Goal: Information Seeking & Learning: Find specific fact

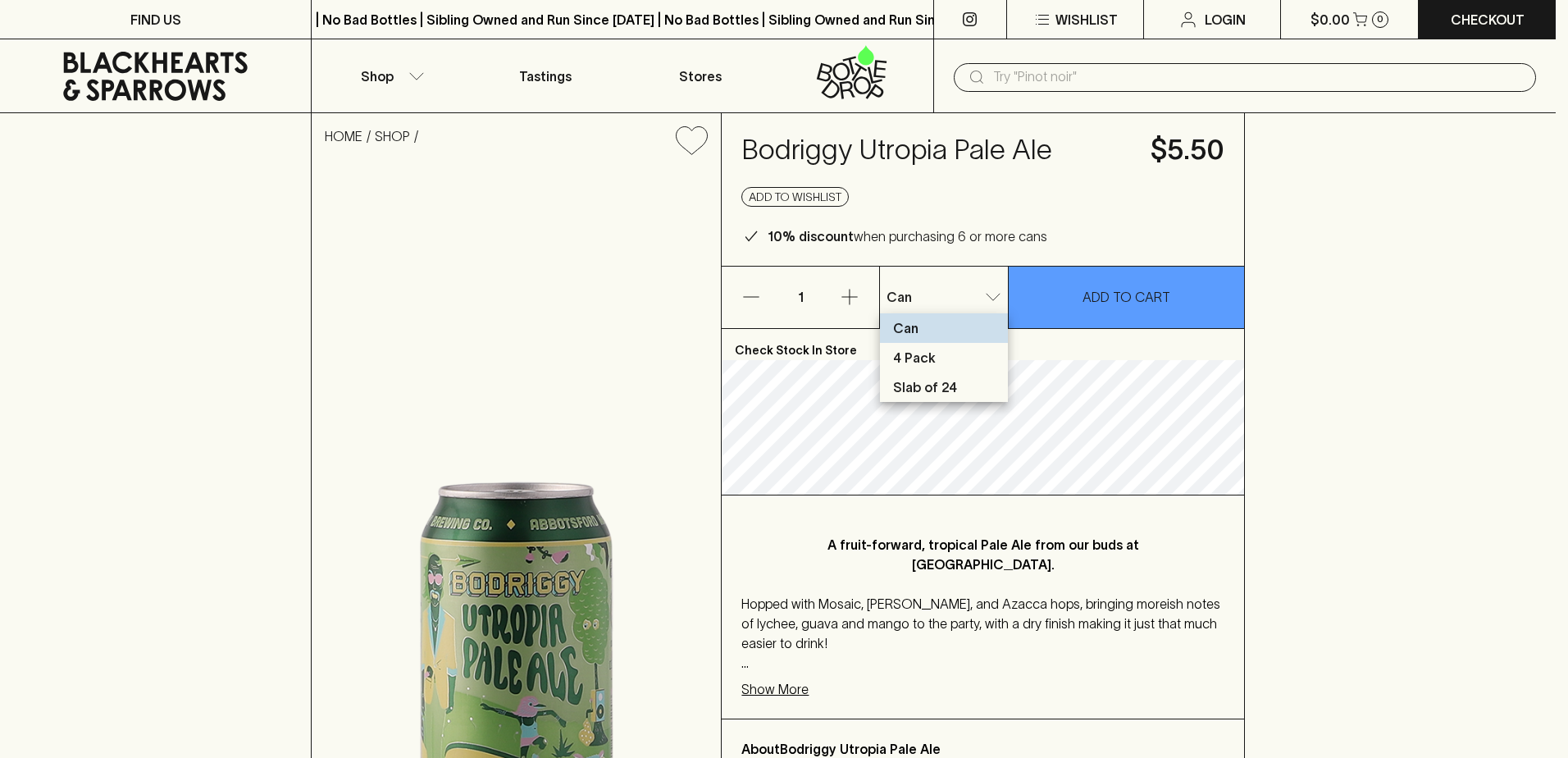
click at [941, 391] on p "Slab of 24" at bounding box center [925, 387] width 64 height 20
type input "2"
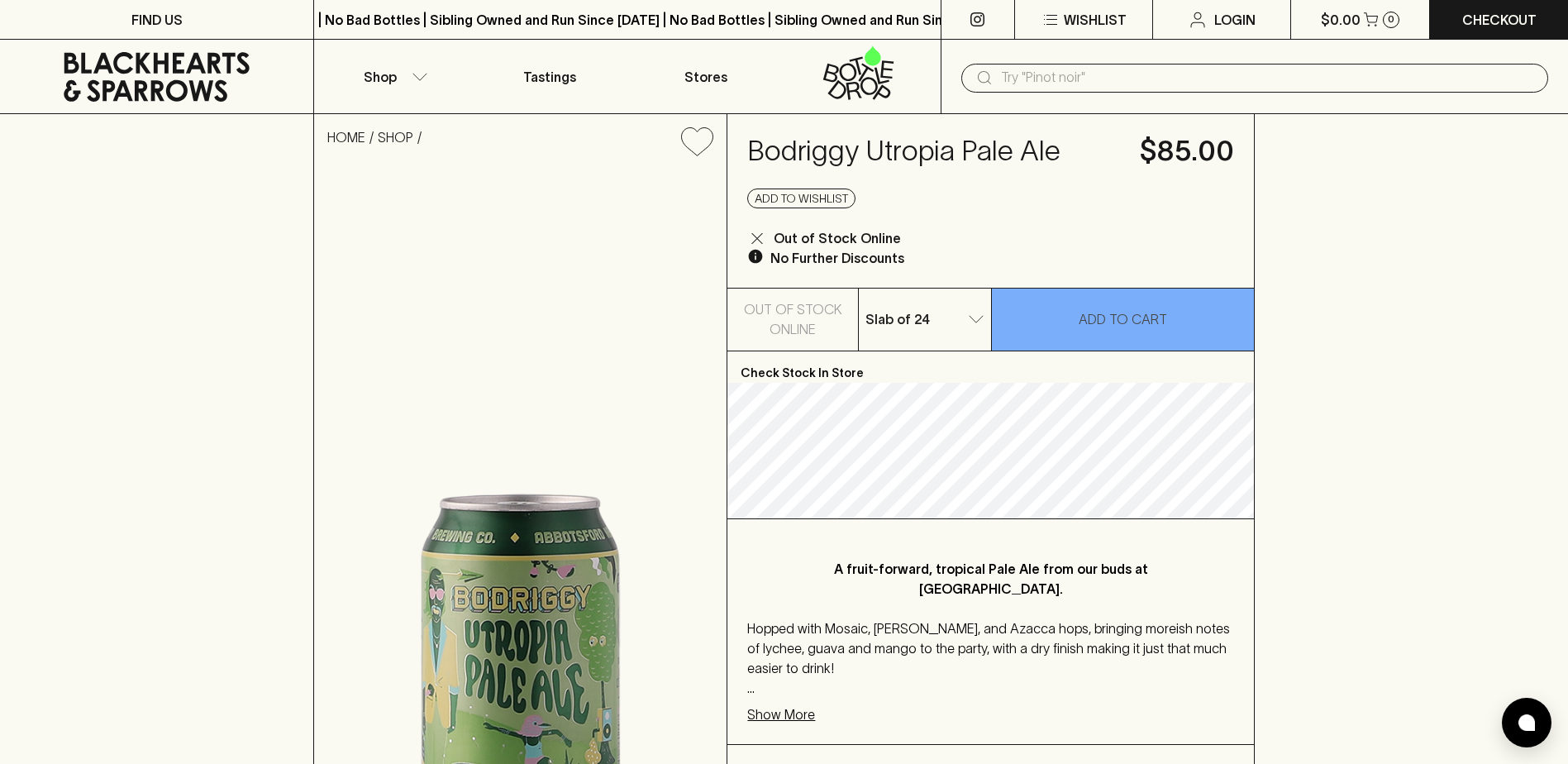
scroll to position [165, 0]
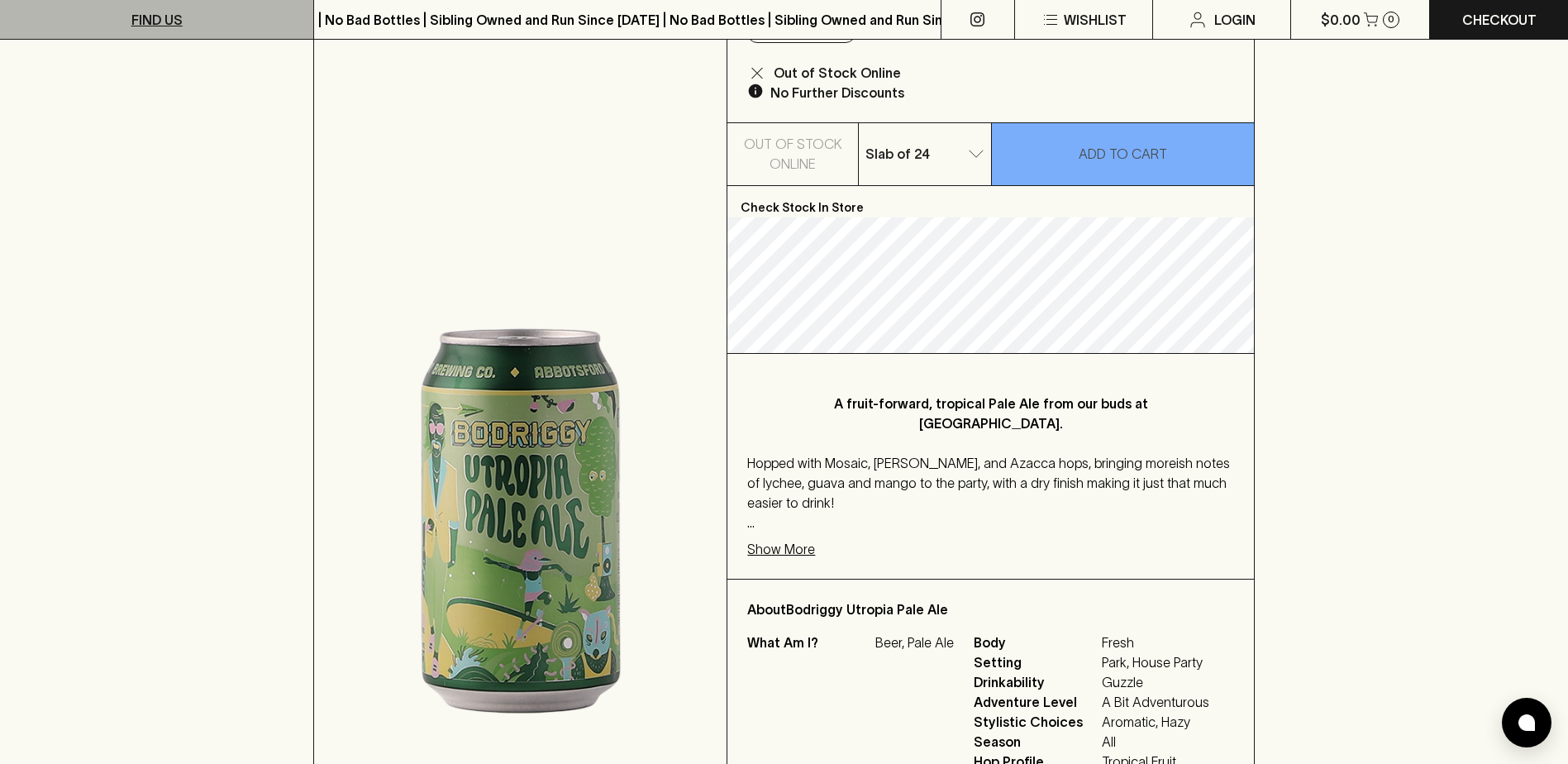
click at [163, 17] on p "FIND US" at bounding box center [157, 19] width 51 height 20
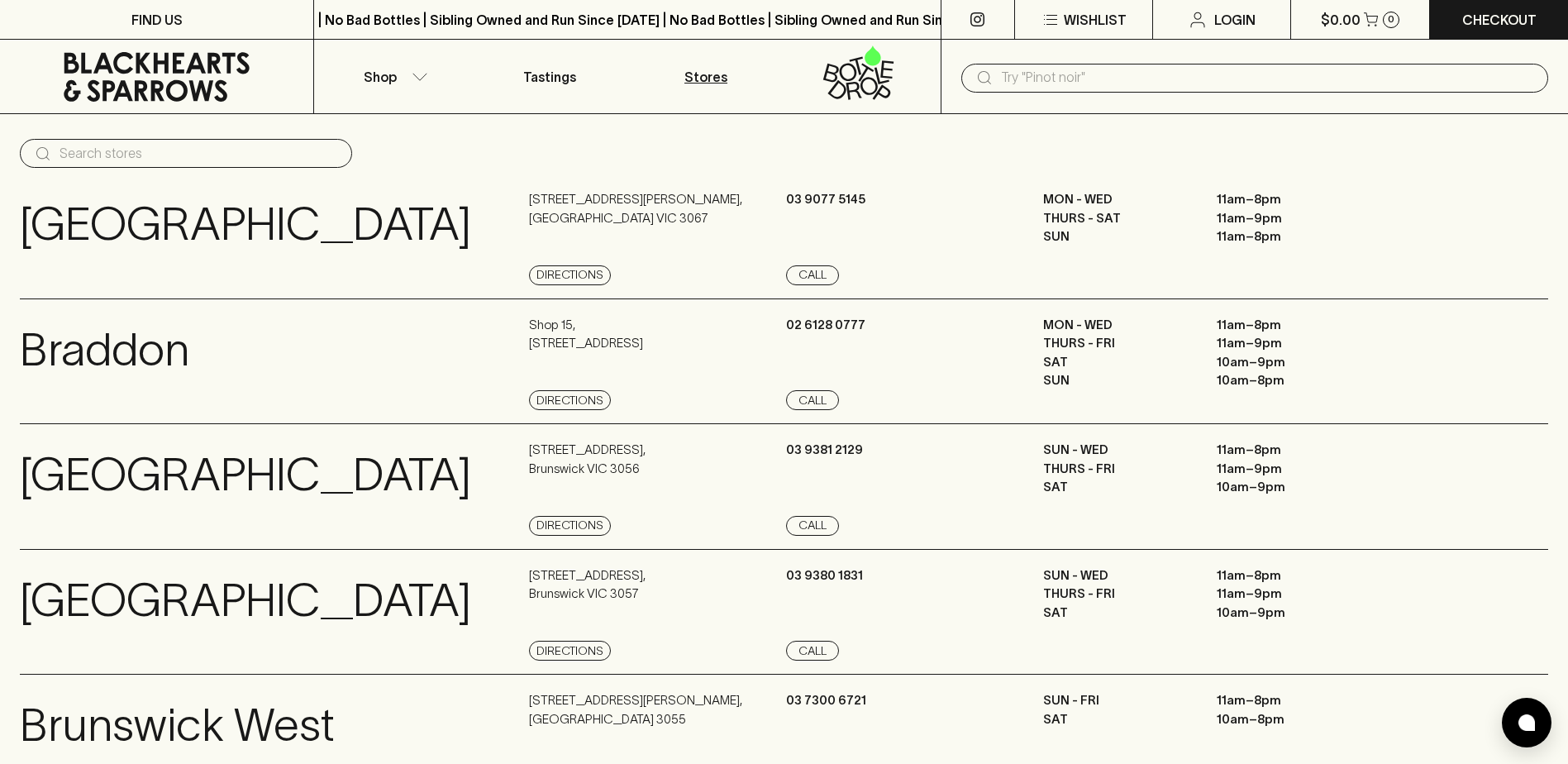
click at [158, 69] on icon at bounding box center [156, 77] width 289 height 50
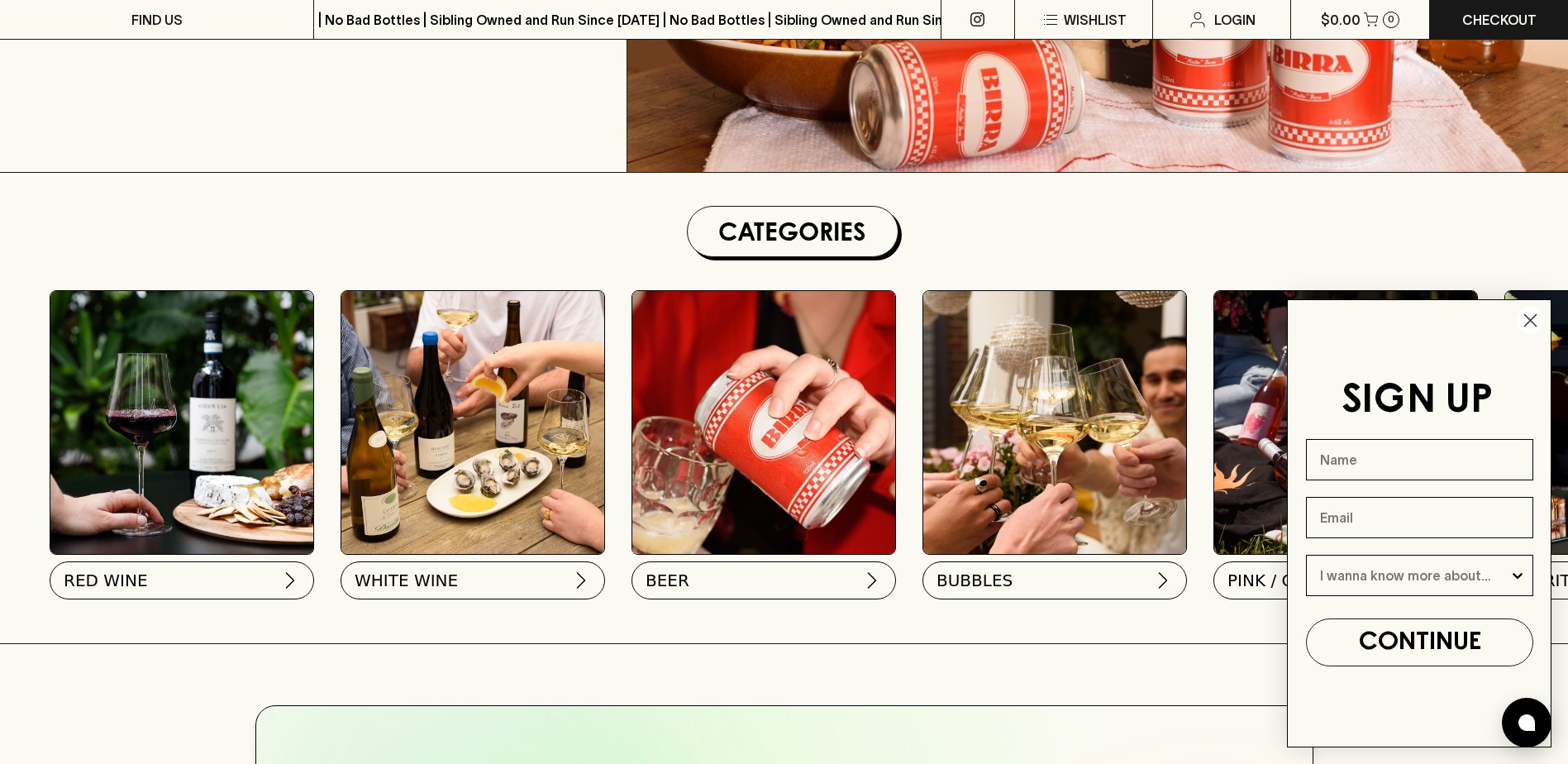
scroll to position [413, 0]
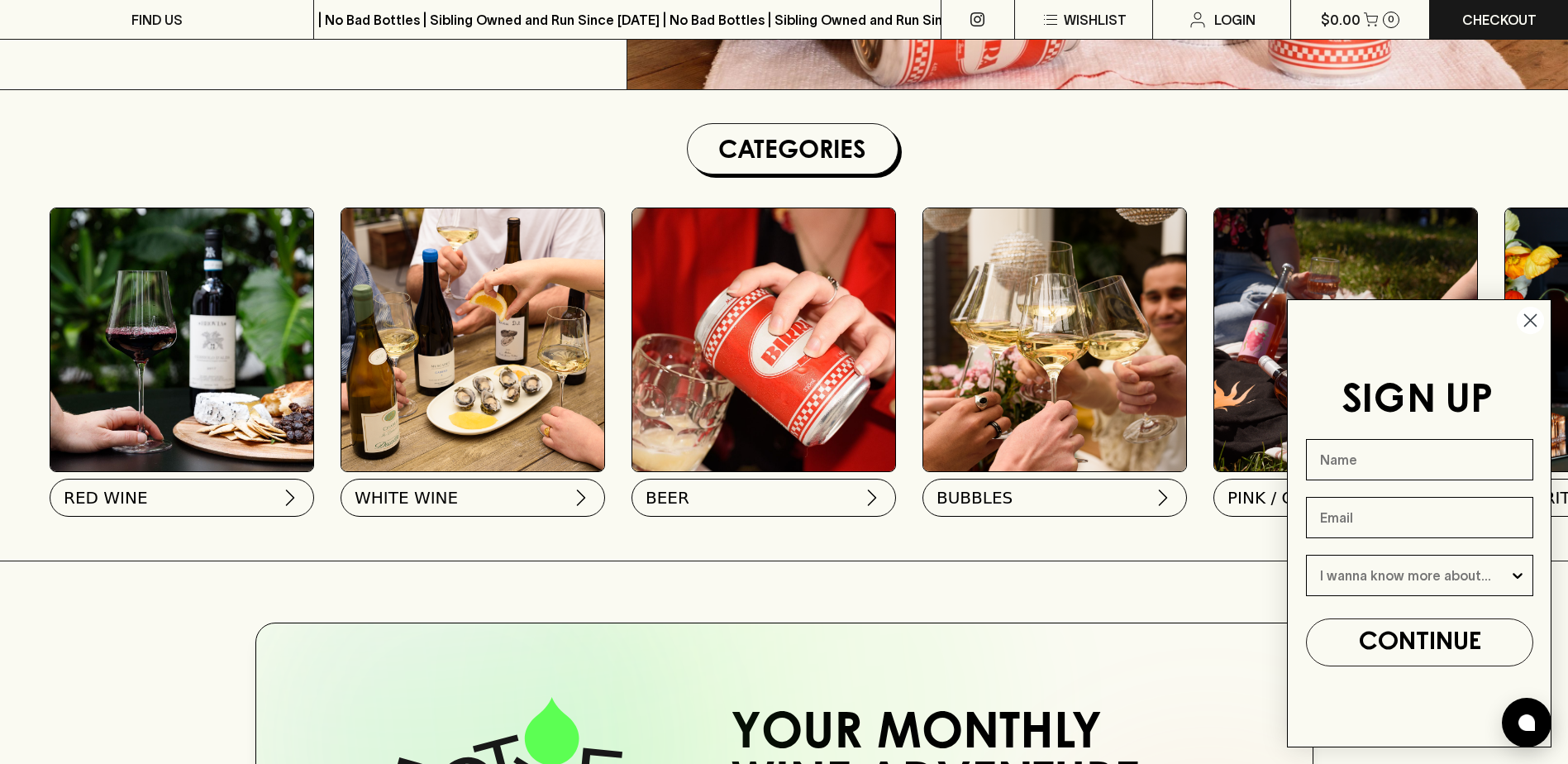
click at [1529, 325] on circle "Close dialog" at bounding box center [1530, 320] width 28 height 28
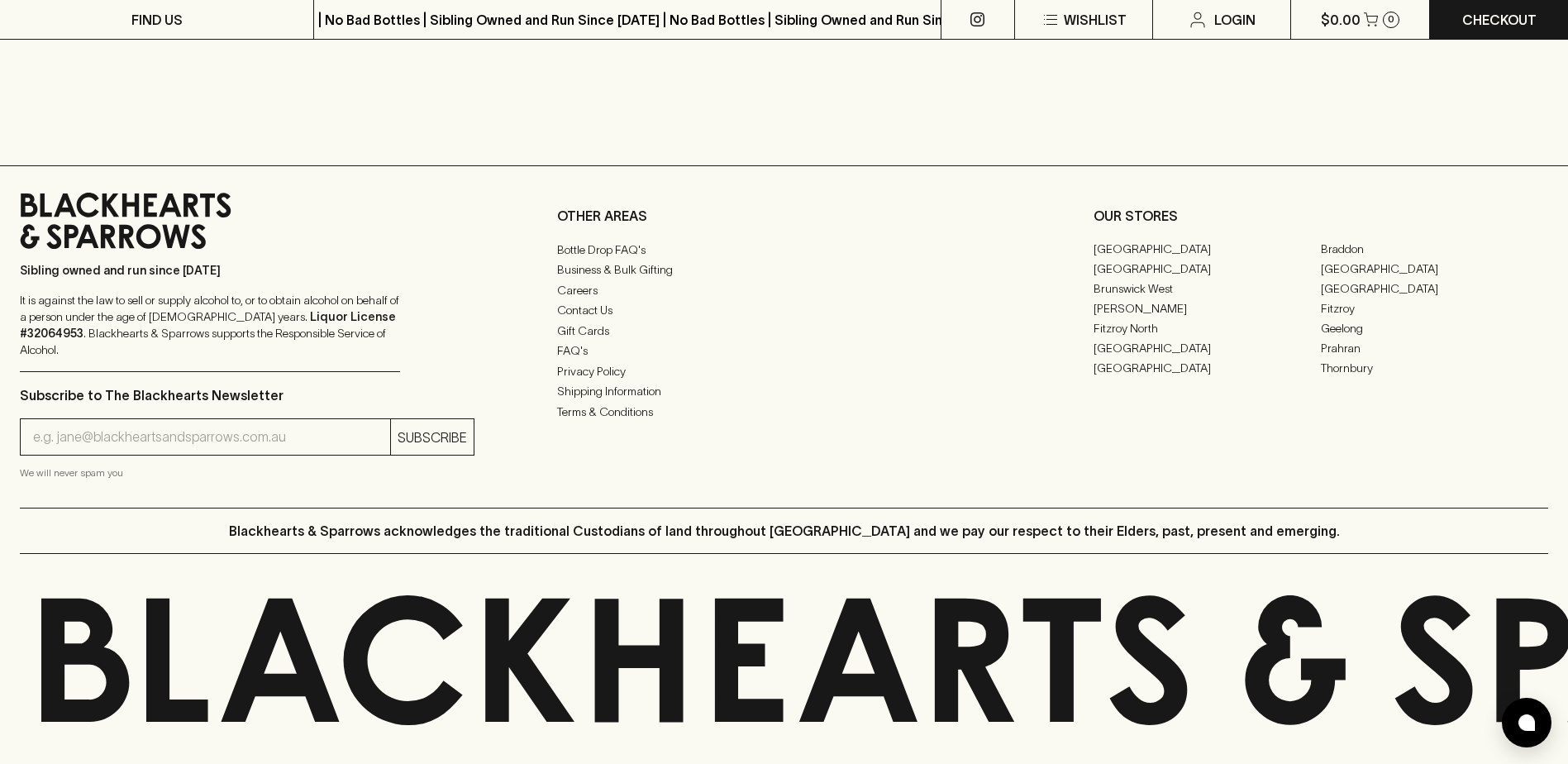
scroll to position [4109, 0]
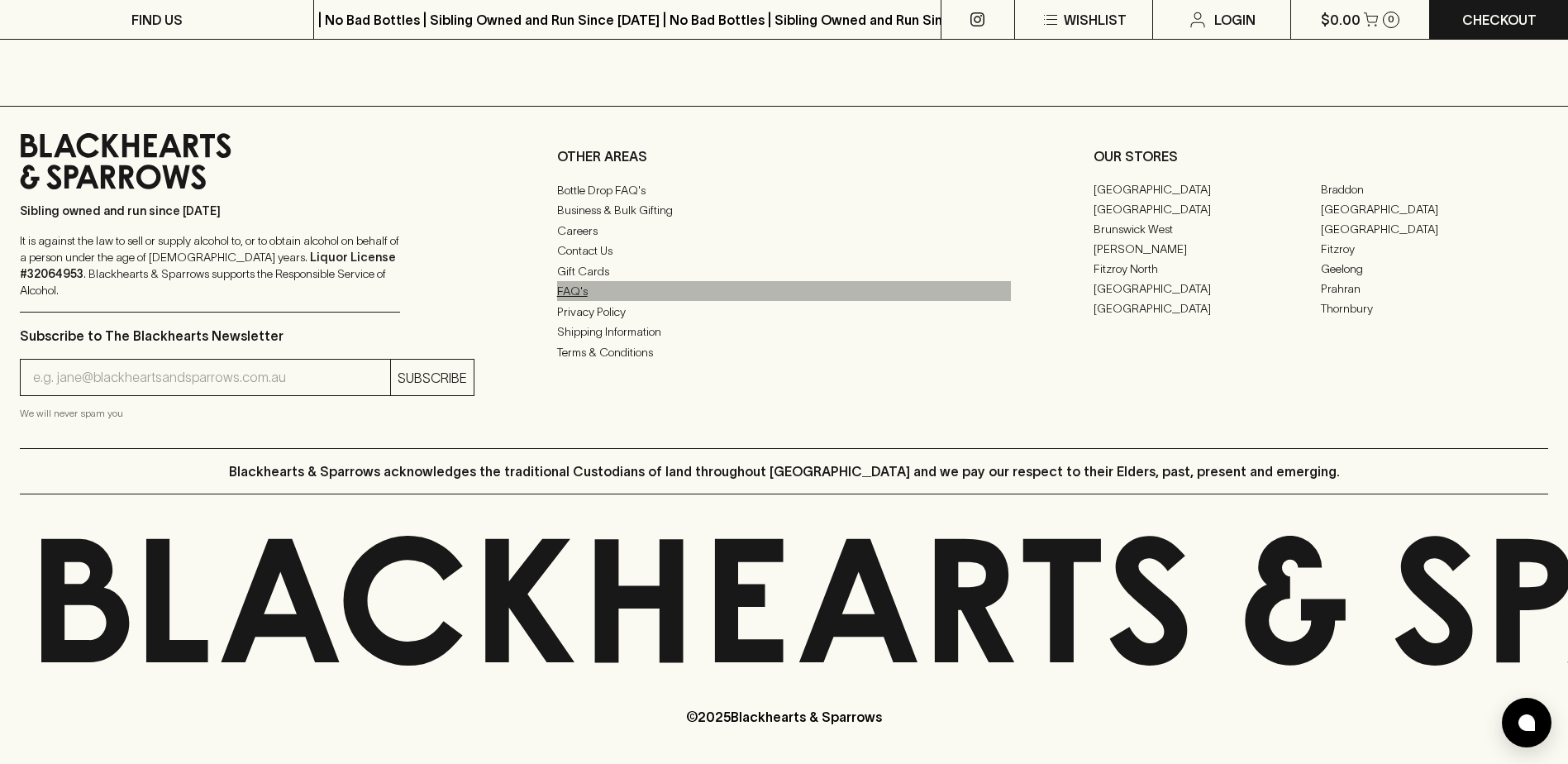
click at [579, 301] on link "FAQ's" at bounding box center [784, 291] width 454 height 20
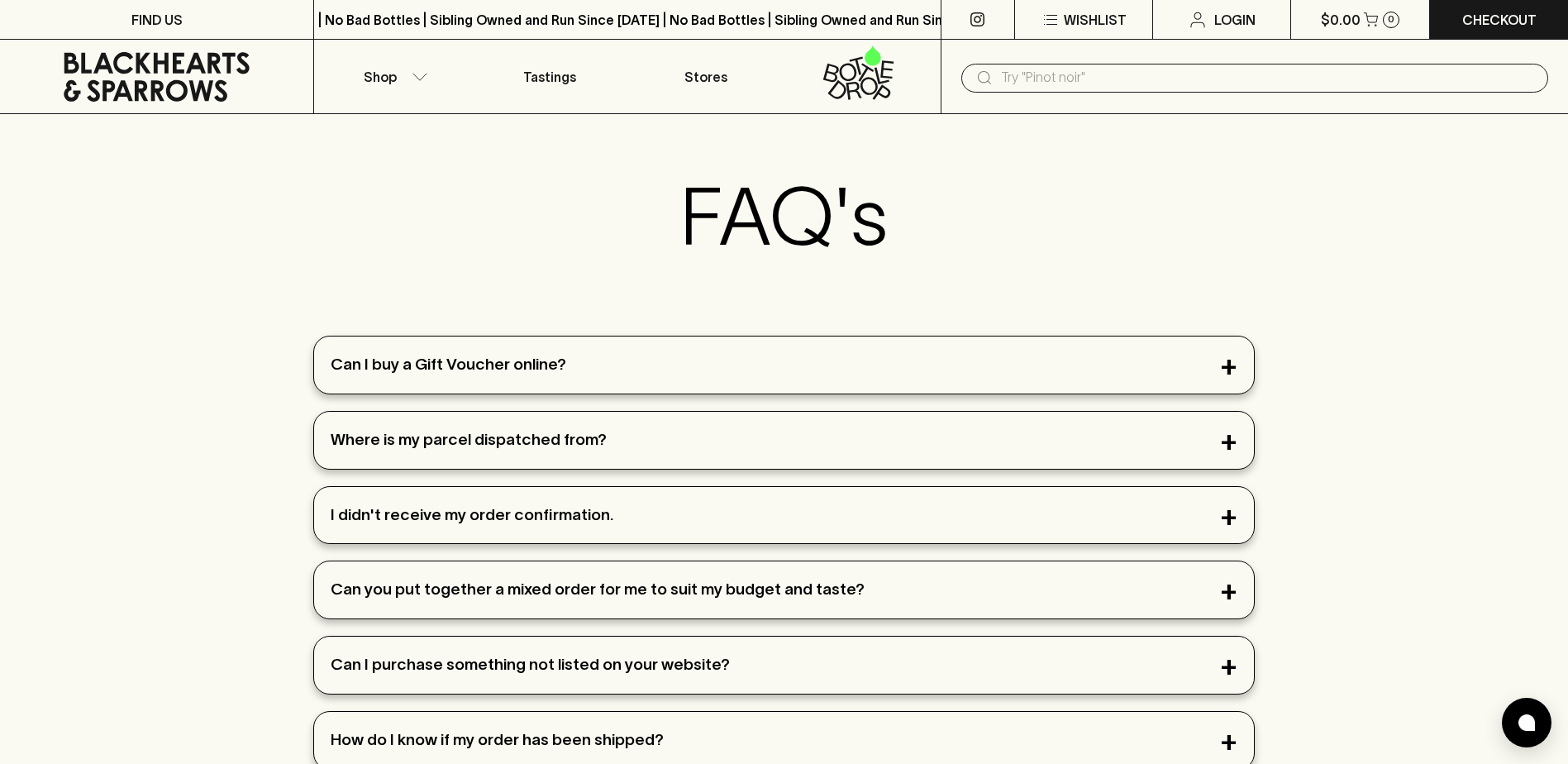
scroll to position [83, 0]
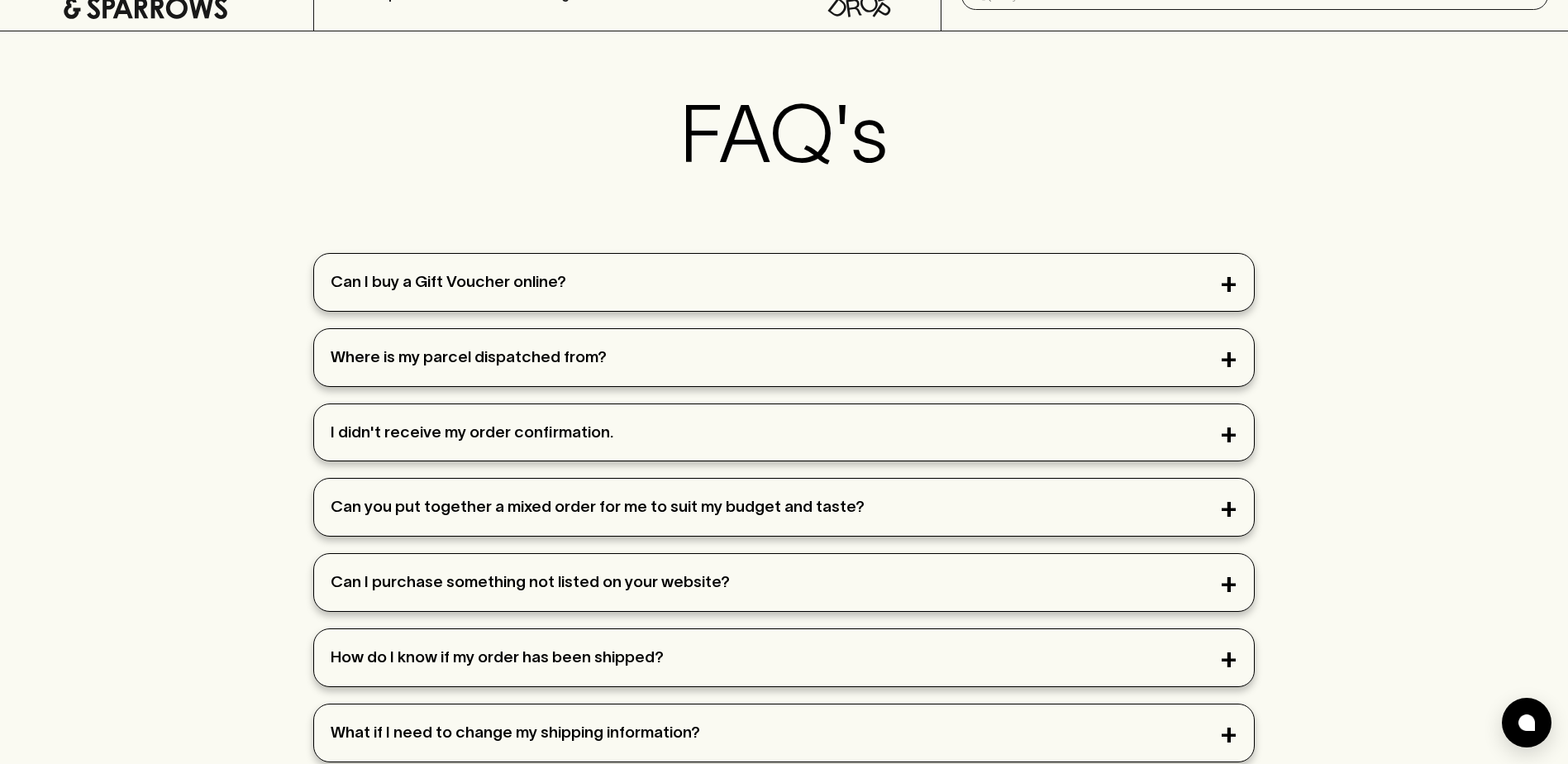
click at [919, 359] on div "Where is my parcel dispatched from?" at bounding box center [783, 357] width 938 height 57
click at [1231, 356] on div "Where is my parcel dispatched from?" at bounding box center [783, 357] width 938 height 57
click at [1233, 358] on div "Where is my parcel dispatched from?" at bounding box center [783, 357] width 938 height 57
click at [1229, 357] on div "Where is my parcel dispatched from?" at bounding box center [783, 357] width 938 height 57
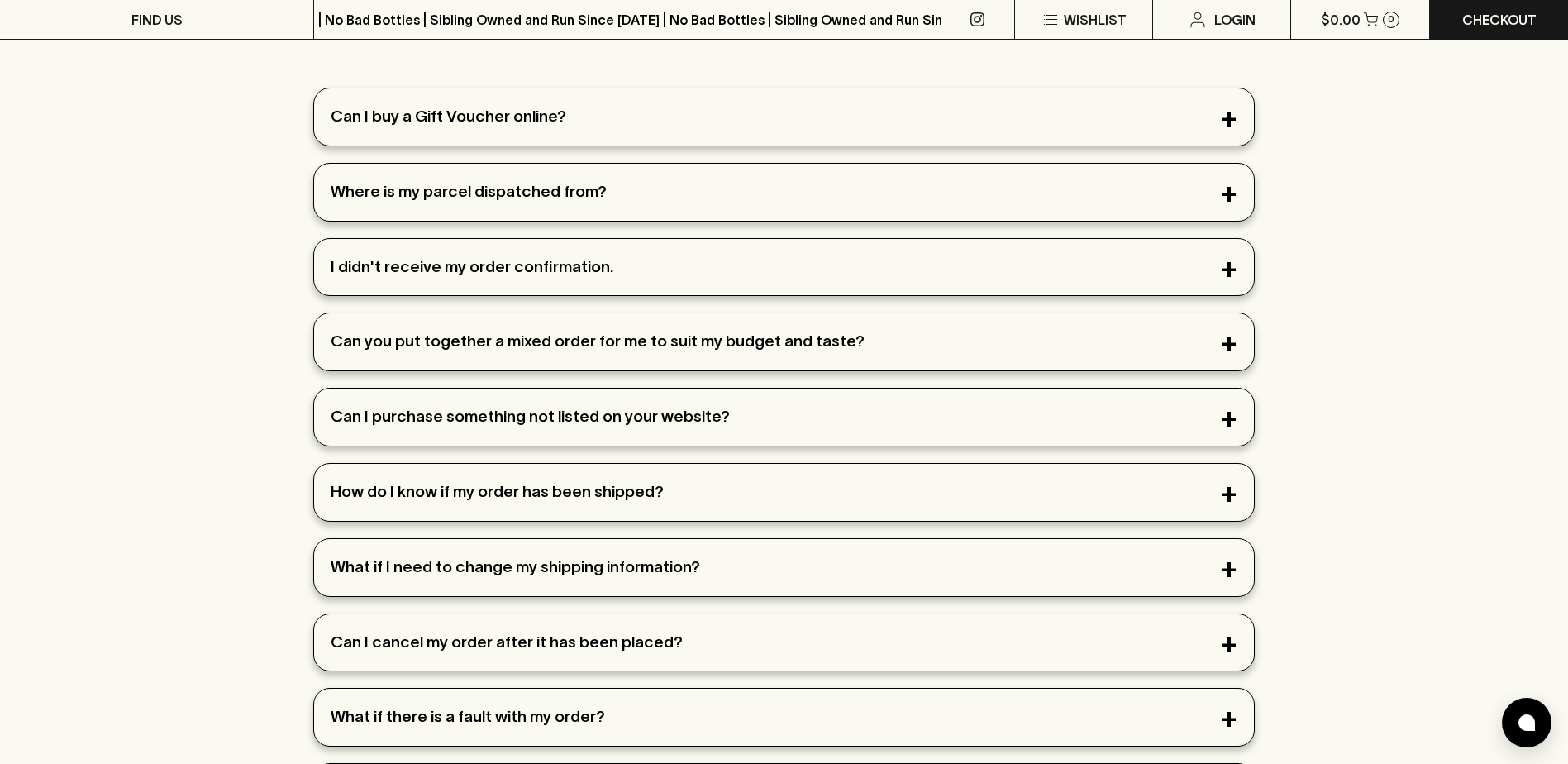
scroll to position [165, 0]
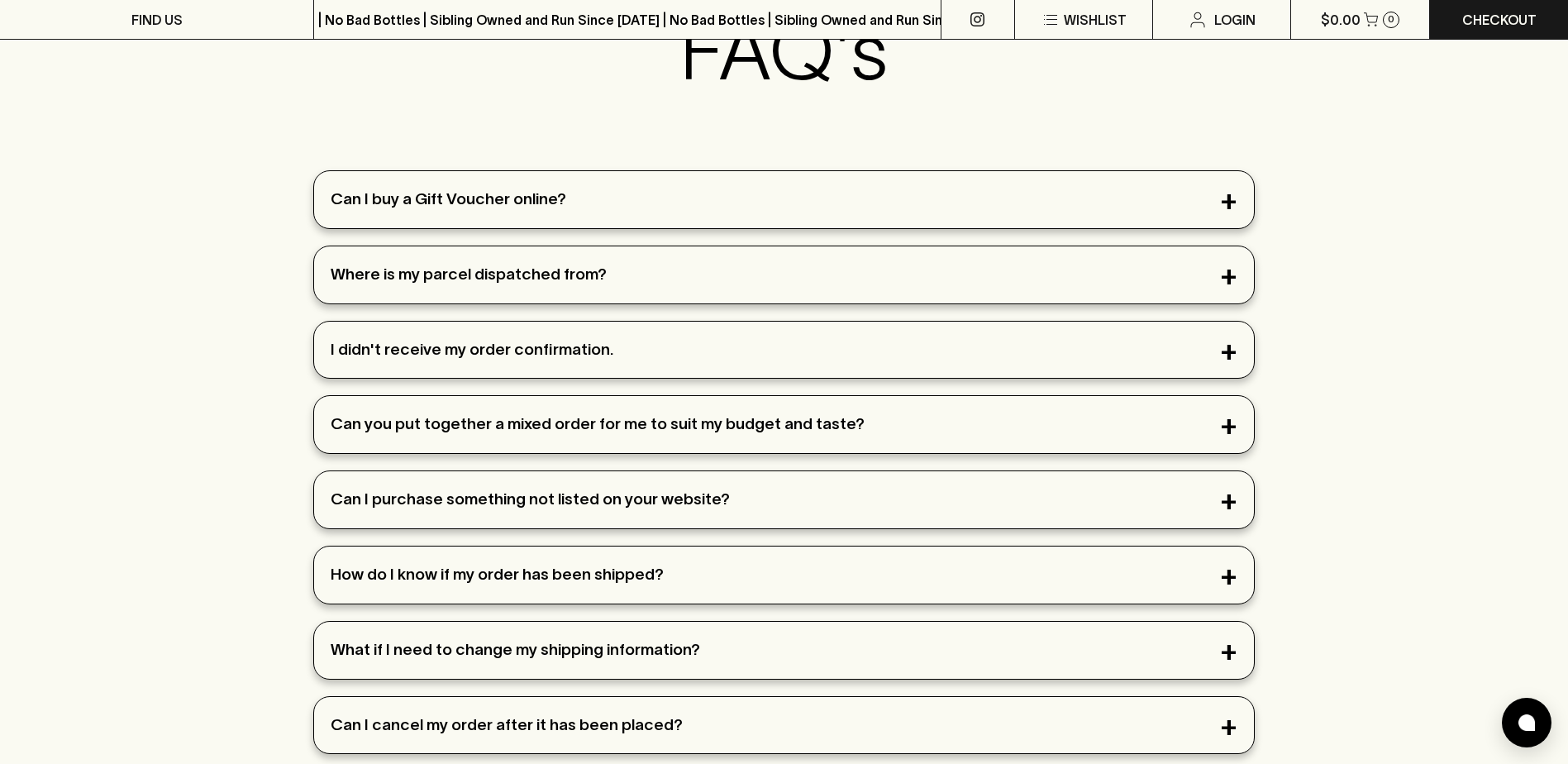
click at [1228, 274] on div "Where is my parcel dispatched from?" at bounding box center [783, 274] width 938 height 57
click at [575, 283] on div "Where is my parcel dispatched from?" at bounding box center [783, 274] width 938 height 57
click at [581, 265] on div "Where is my parcel dispatched from?" at bounding box center [783, 274] width 938 height 57
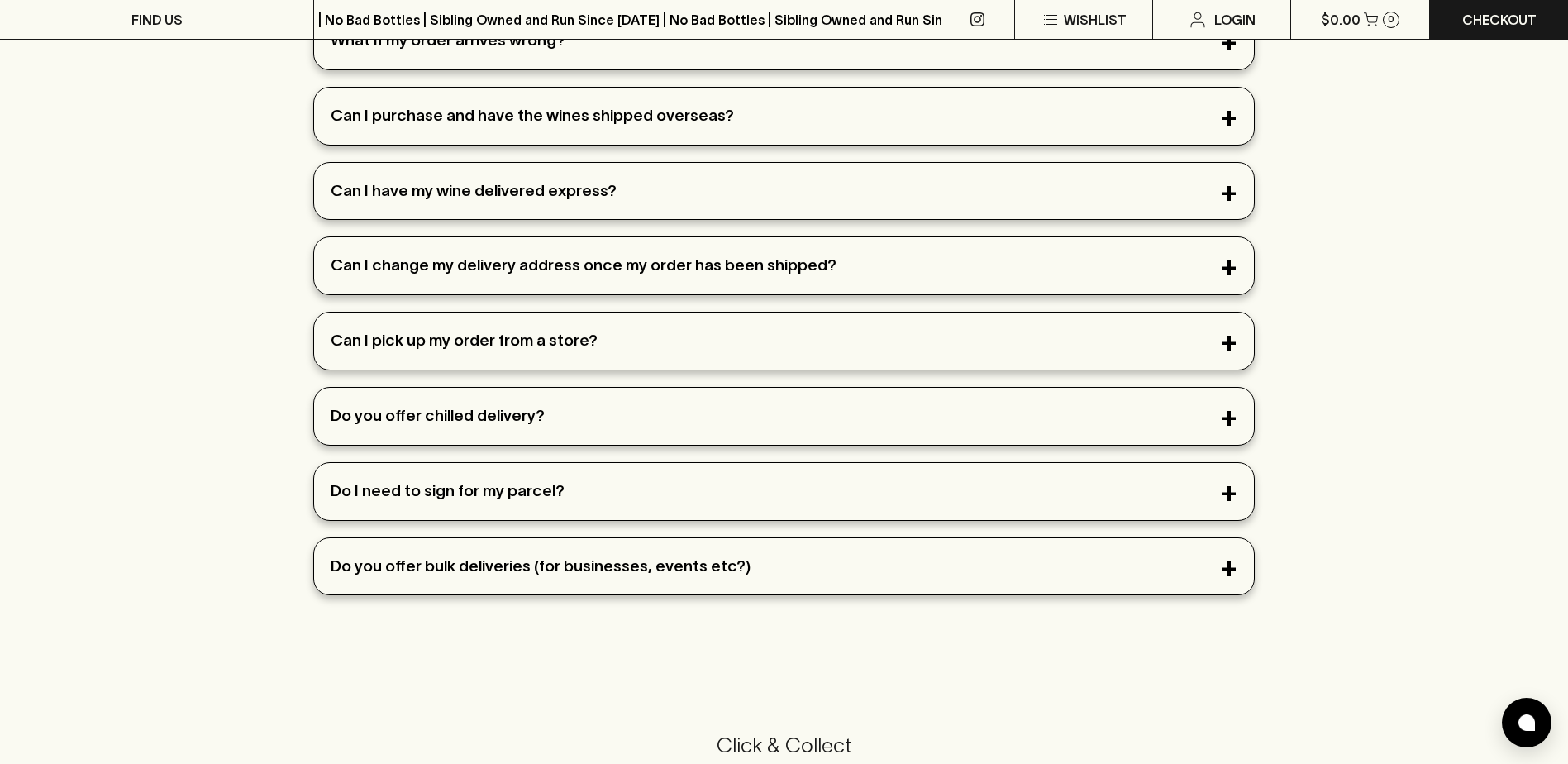
scroll to position [1156, 0]
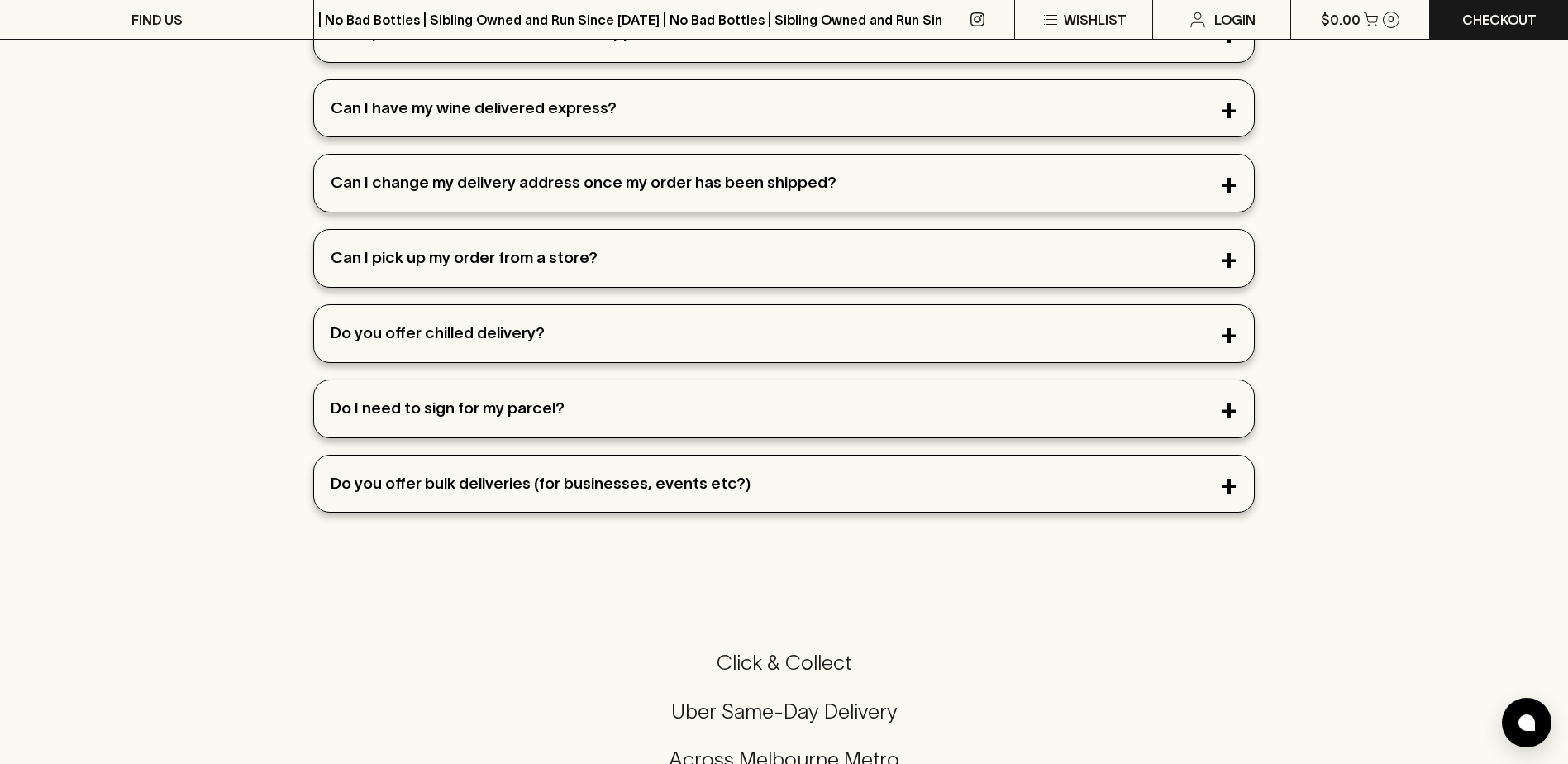
click at [579, 490] on div "Do you offer bulk deliveries (for businesses, events etc?)" at bounding box center [783, 484] width 938 height 57
click at [578, 479] on div "Do you offer bulk deliveries (for businesses, events etc?)" at bounding box center [783, 484] width 938 height 57
click at [1227, 484] on div "Do you offer bulk deliveries (for businesses, events etc?)" at bounding box center [783, 484] width 938 height 57
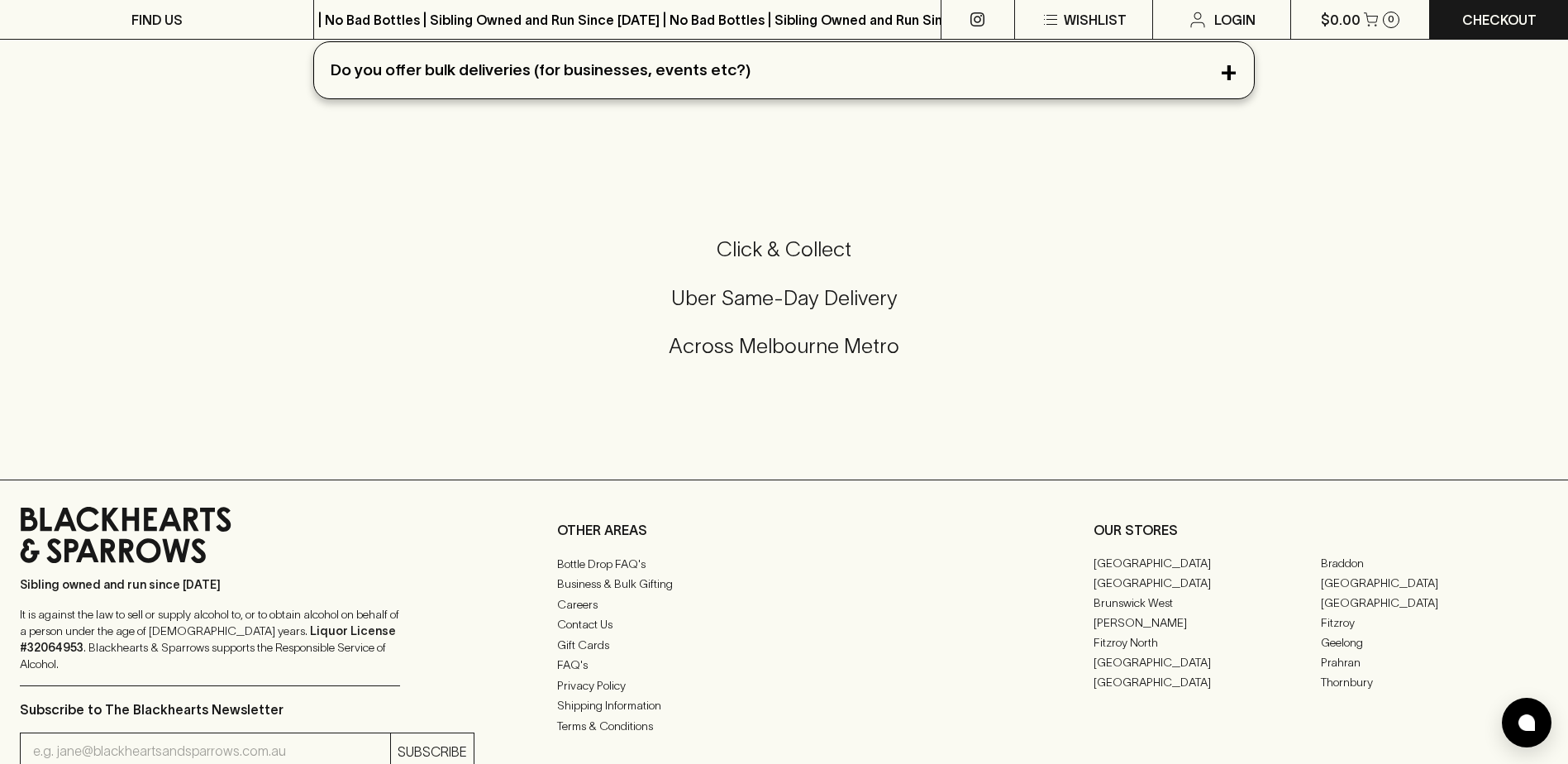
scroll to position [1653, 0]
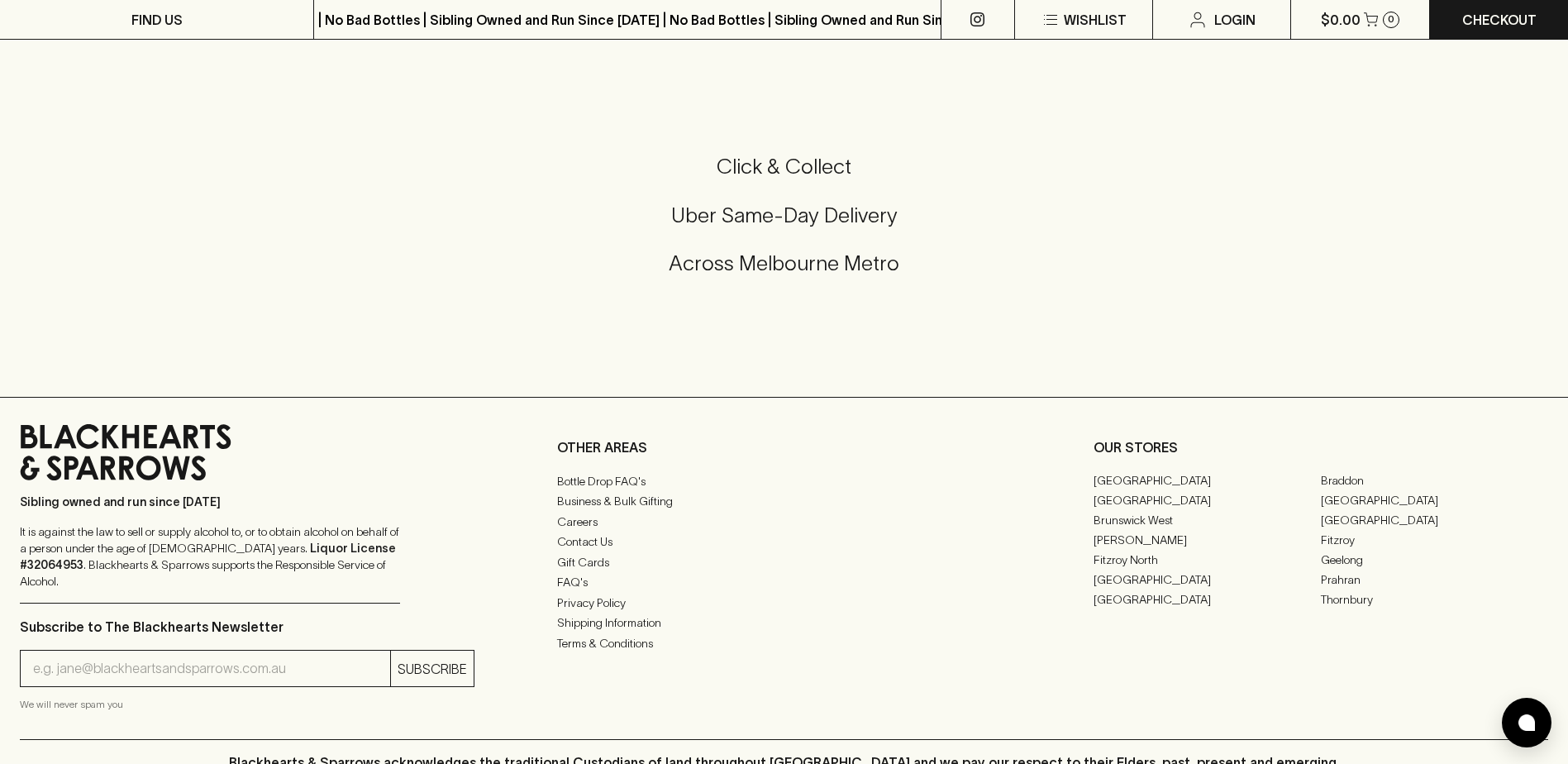
click at [553, 588] on div "Sibling owned and run since [DATE] It is against the law to sell or supply alco…" at bounding box center [784, 567] width 1568 height 342
click at [562, 588] on link "FAQ's" at bounding box center [784, 581] width 454 height 20
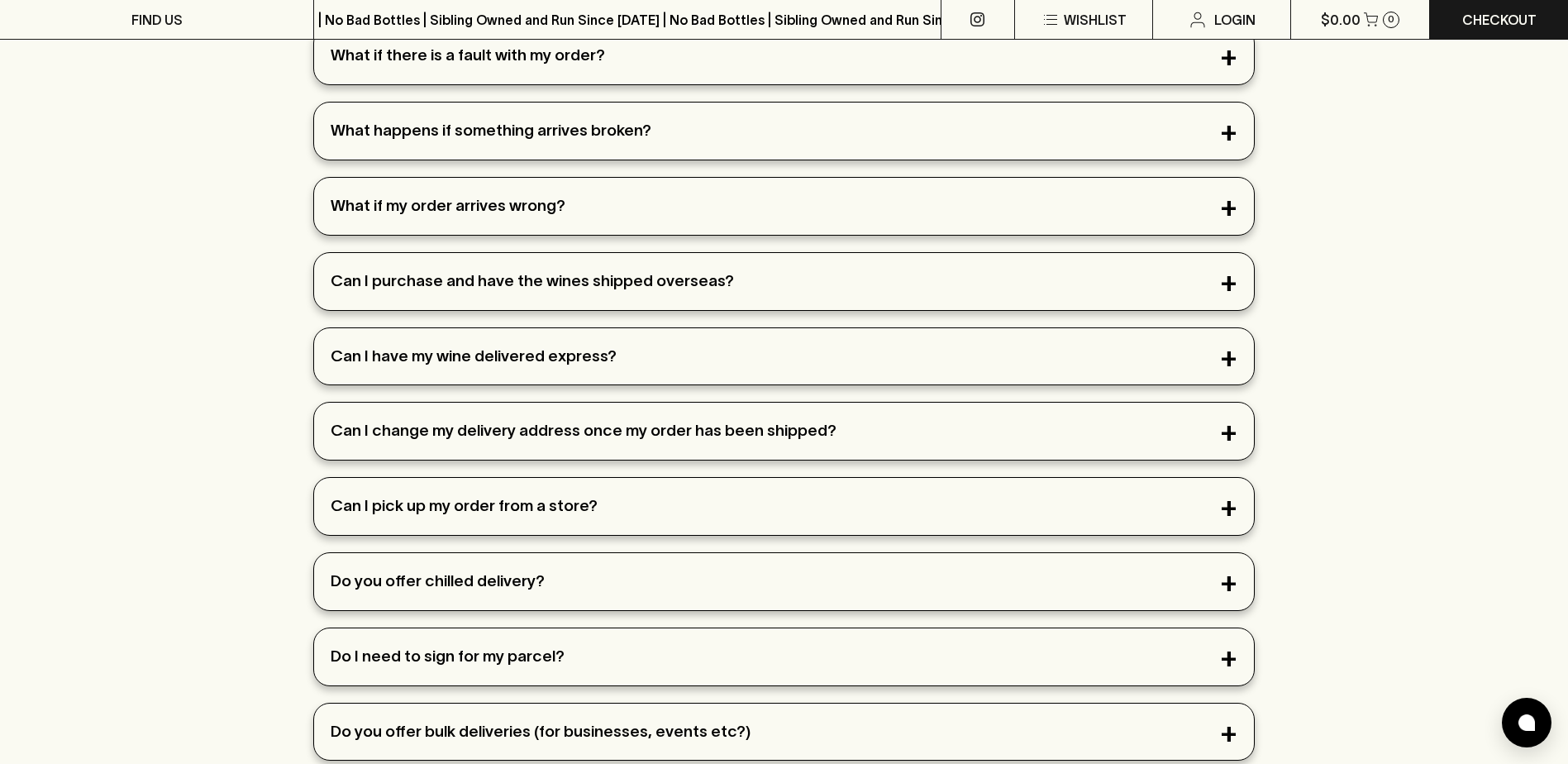
scroll to position [1075, 0]
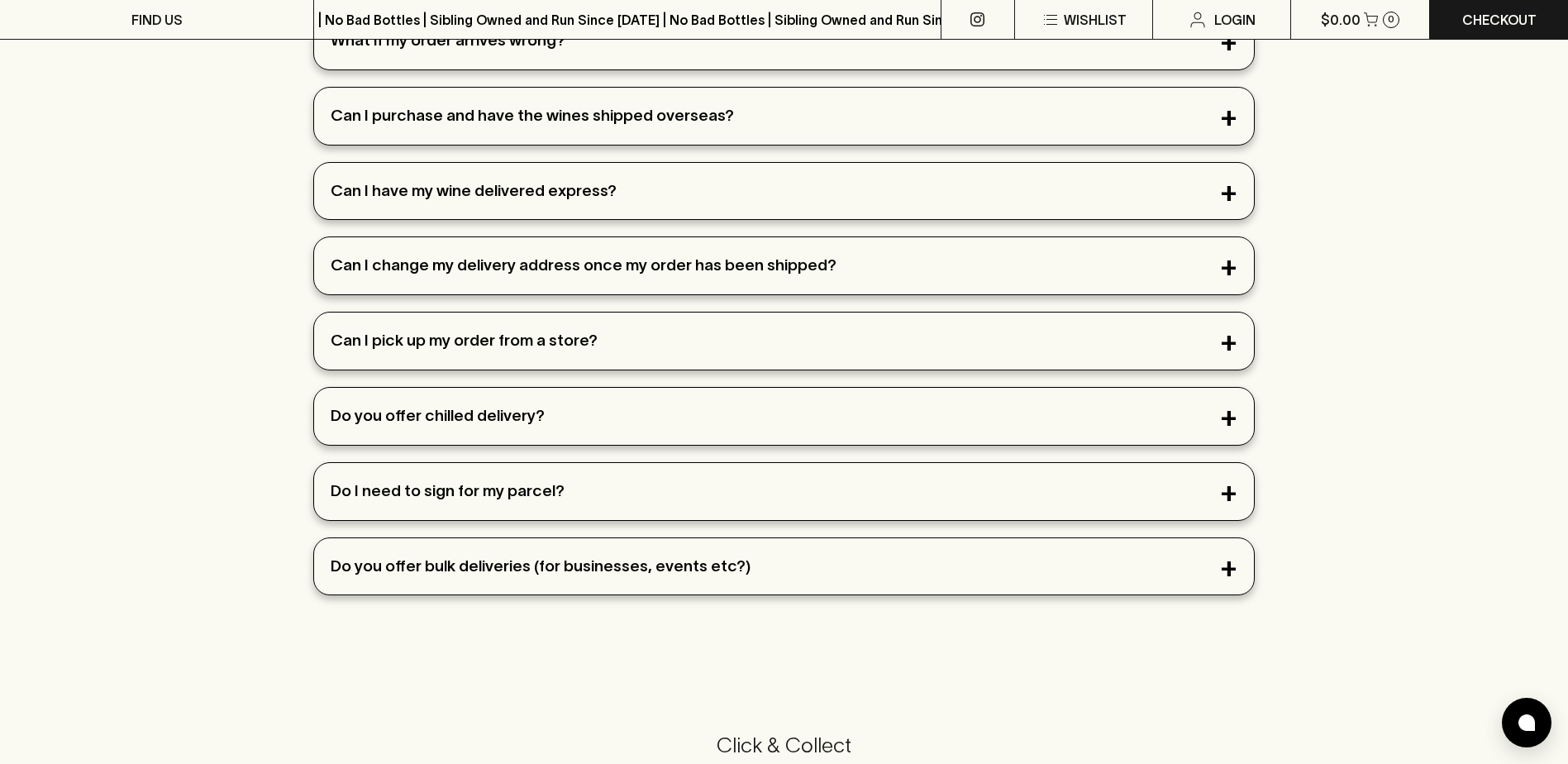
click at [658, 556] on div "Do you offer bulk deliveries (for businesses, events etc?)" at bounding box center [783, 567] width 938 height 57
click at [656, 559] on div "Do you offer bulk deliveries (for businesses, events etc?)" at bounding box center [783, 567] width 938 height 57
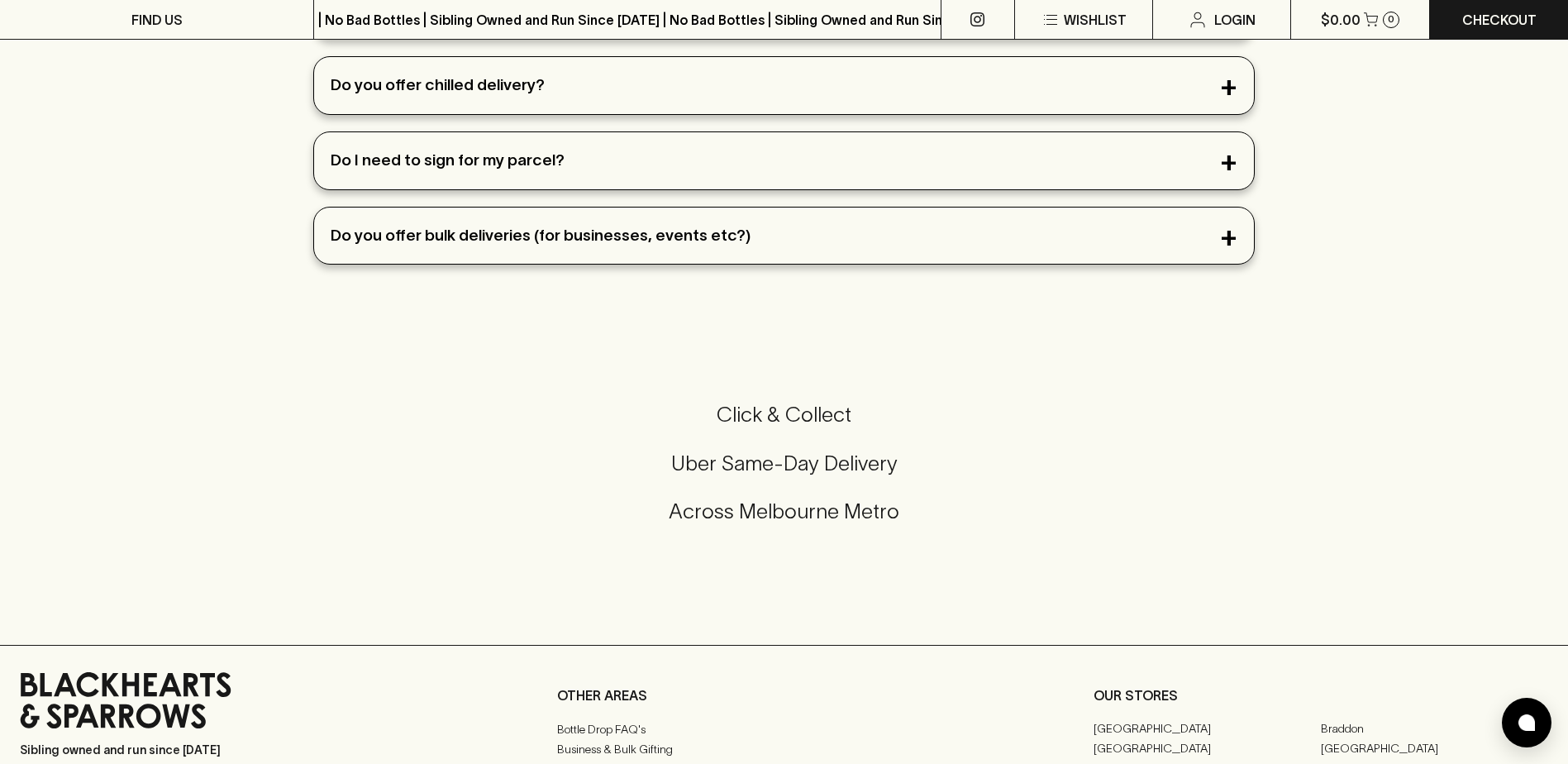
scroll to position [1487, 0]
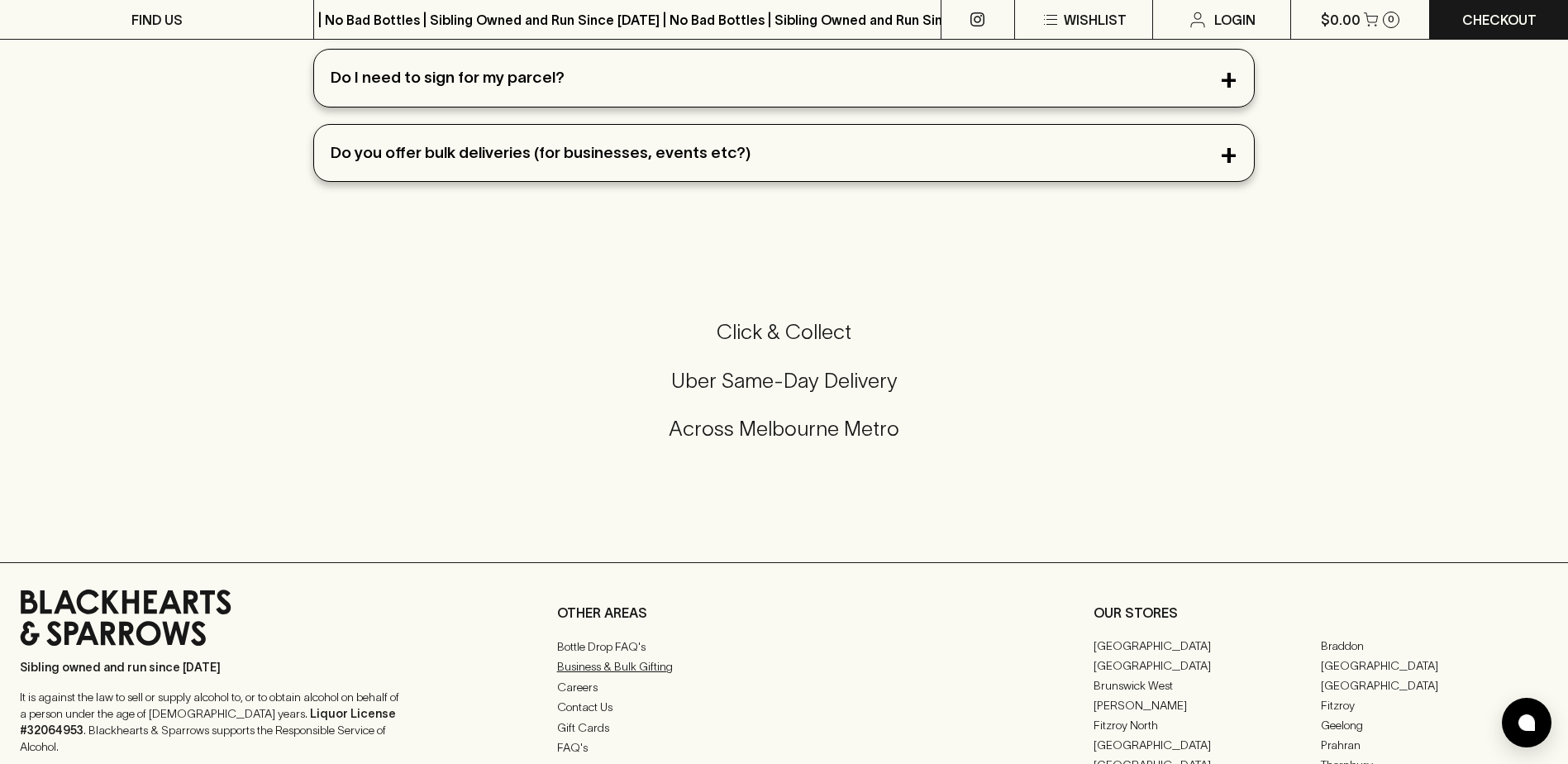
click at [650, 670] on link "Business & Bulk Gifting" at bounding box center [784, 666] width 454 height 20
